Goal: Information Seeking & Learning: Check status

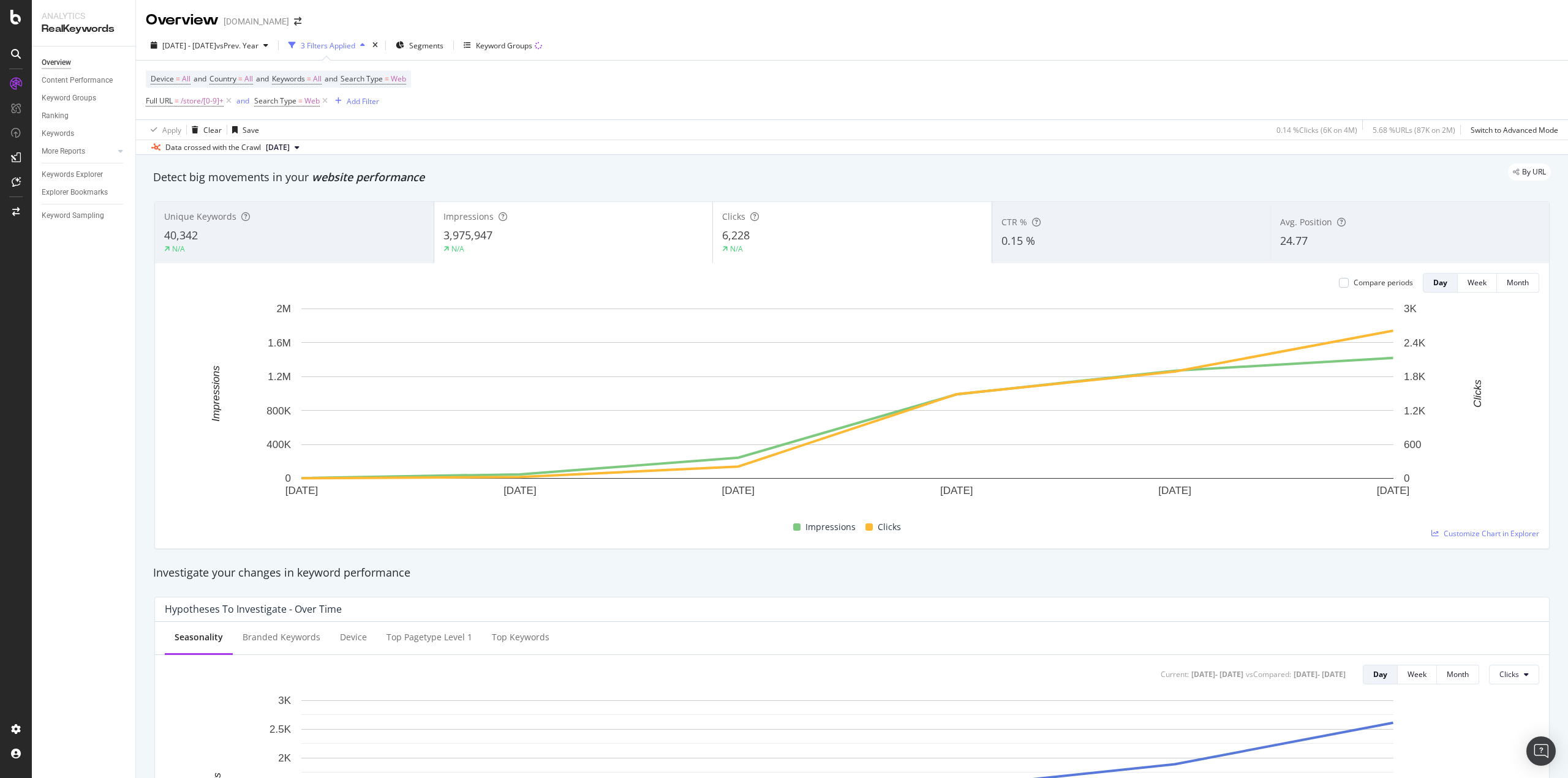
scroll to position [245, 0]
